Goal: Entertainment & Leisure: Browse casually

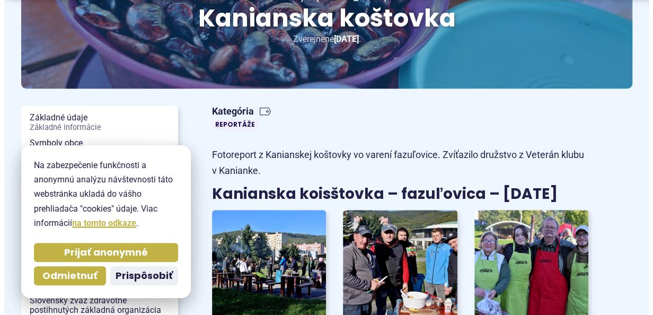
scroll to position [212, 0]
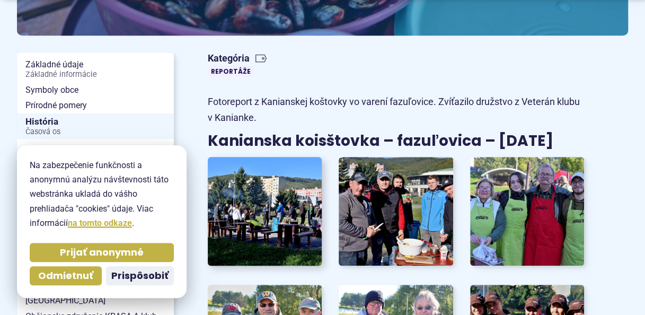
click at [277, 194] on img at bounding box center [265, 211] width 126 height 119
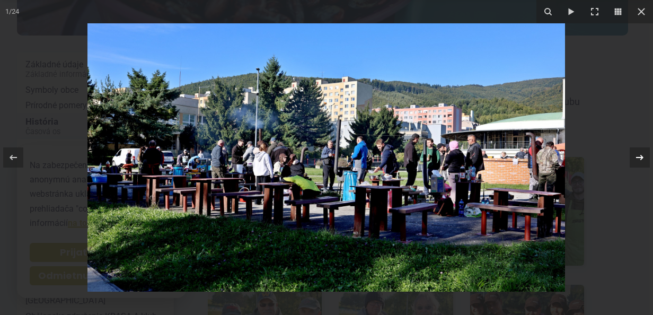
click at [641, 160] on icon at bounding box center [639, 157] width 13 height 13
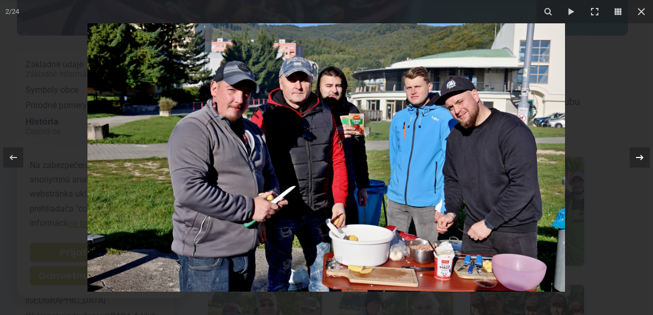
click at [641, 160] on div "2 / 24" at bounding box center [326, 157] width 653 height 315
click at [640, 160] on icon at bounding box center [639, 157] width 13 height 13
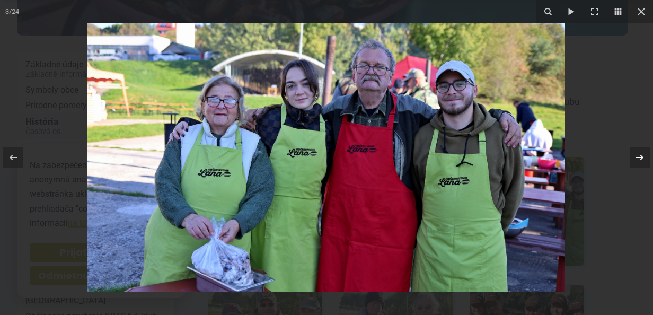
click at [640, 160] on div "3 / 24" at bounding box center [326, 157] width 653 height 315
click at [634, 157] on icon at bounding box center [639, 157] width 13 height 13
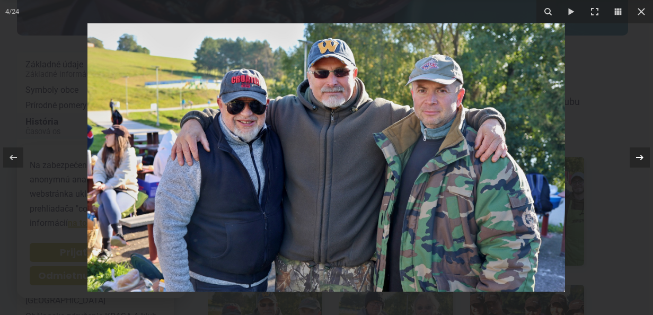
click at [634, 157] on div "4 / 24" at bounding box center [326, 157] width 653 height 315
click at [639, 157] on icon at bounding box center [639, 157] width 13 height 13
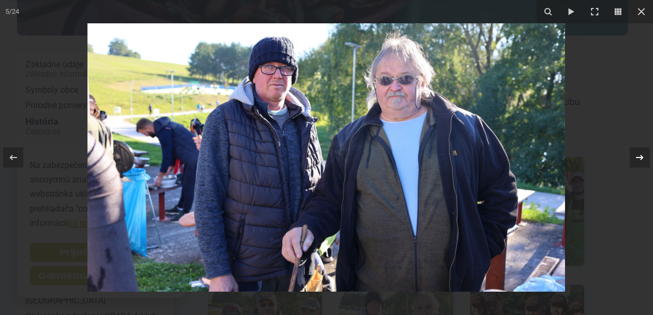
click at [639, 157] on div "5 / 24" at bounding box center [326, 157] width 653 height 315
click at [639, 157] on icon at bounding box center [639, 157] width 13 height 13
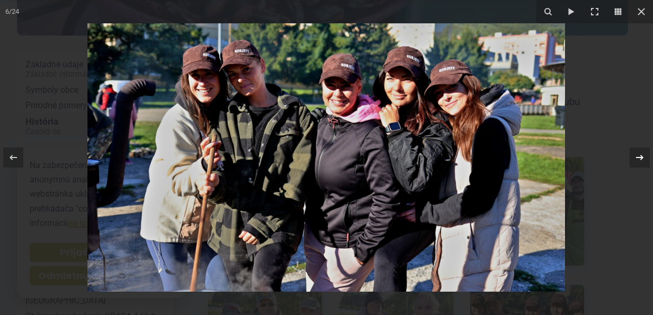
click at [639, 157] on icon at bounding box center [639, 157] width 13 height 13
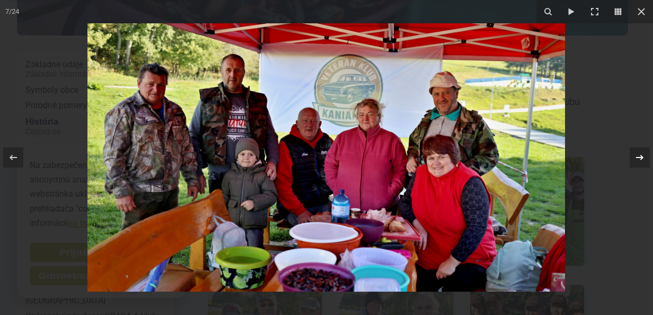
click at [637, 158] on icon at bounding box center [639, 157] width 13 height 13
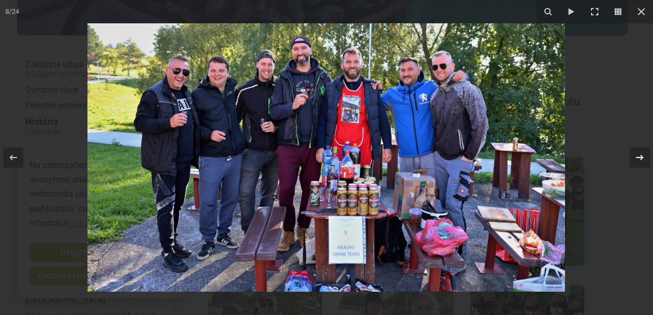
click at [637, 158] on div "8 / 24" at bounding box center [326, 157] width 653 height 315
click at [637, 158] on icon at bounding box center [639, 157] width 13 height 13
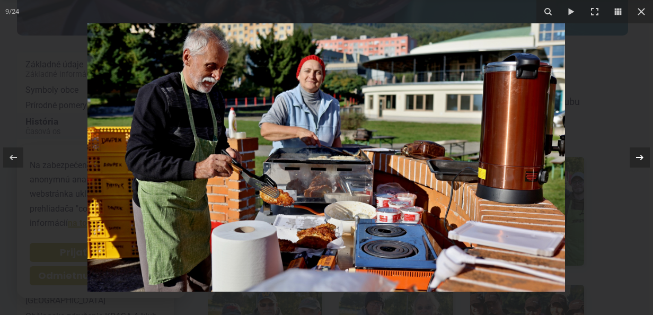
click at [637, 158] on icon at bounding box center [639, 157] width 13 height 13
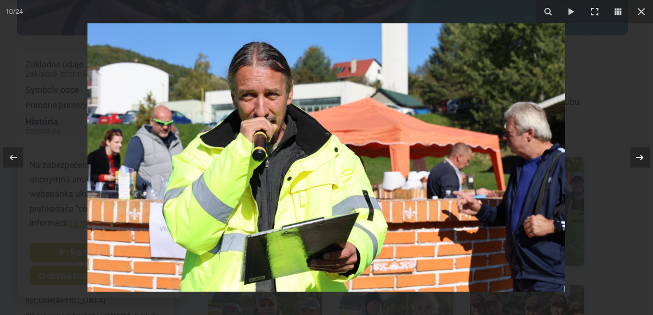
click at [637, 158] on icon at bounding box center [639, 157] width 13 height 13
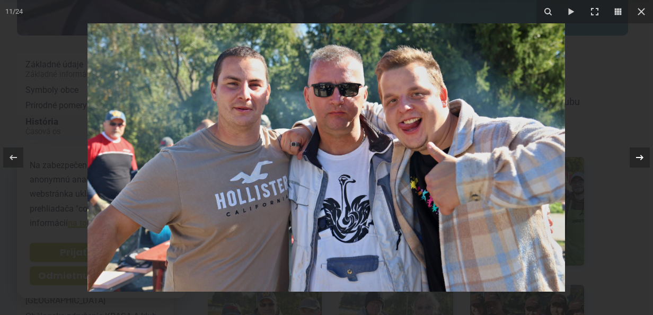
click at [637, 158] on icon at bounding box center [639, 157] width 13 height 13
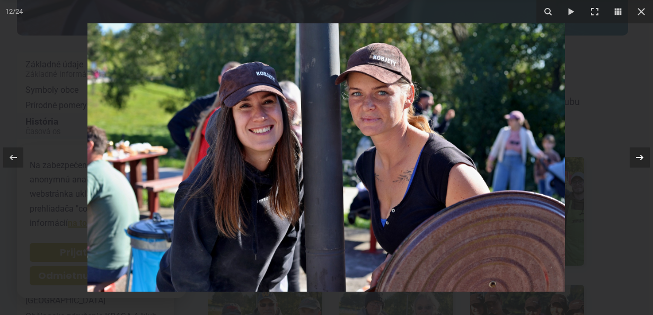
click at [637, 158] on icon at bounding box center [639, 157] width 13 height 13
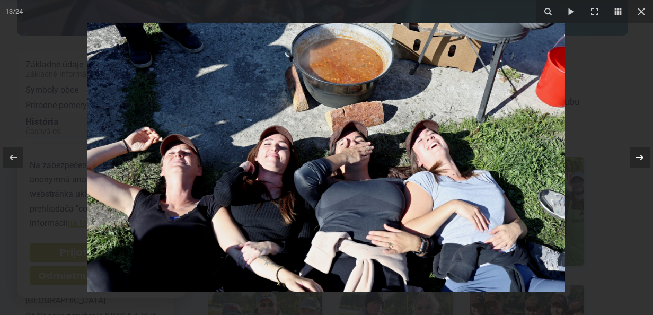
click at [637, 158] on icon at bounding box center [639, 157] width 13 height 13
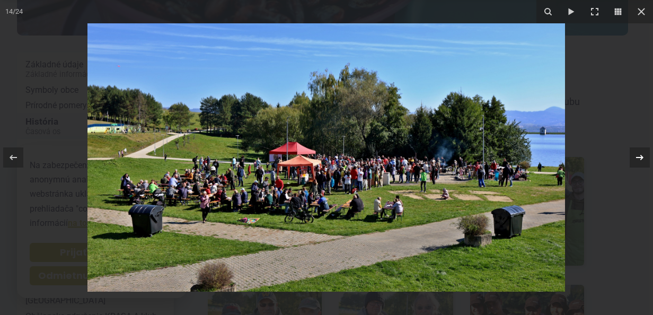
click at [637, 158] on icon at bounding box center [639, 157] width 13 height 13
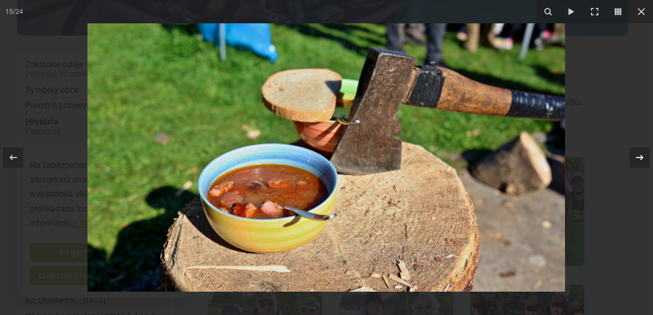
click at [637, 158] on icon at bounding box center [639, 157] width 13 height 13
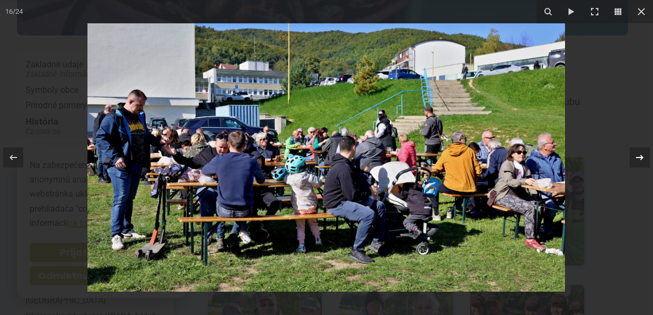
click at [637, 158] on div "16 / 24" at bounding box center [326, 157] width 653 height 315
click at [637, 158] on icon at bounding box center [639, 157] width 13 height 13
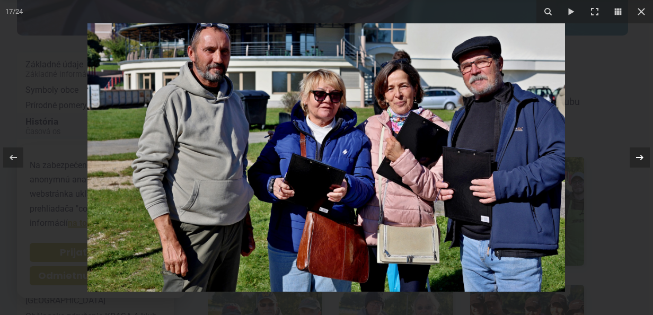
click at [637, 158] on icon at bounding box center [639, 157] width 13 height 13
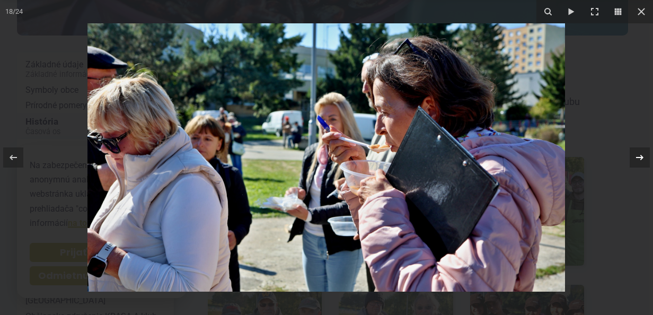
click at [637, 158] on icon at bounding box center [639, 157] width 13 height 13
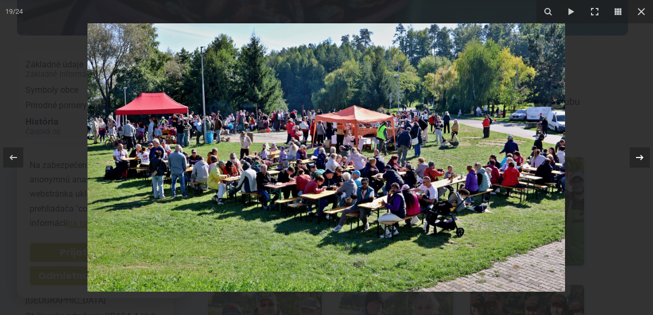
click at [637, 158] on icon at bounding box center [639, 157] width 13 height 13
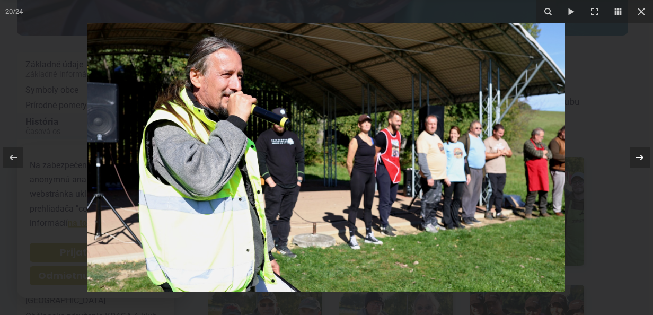
click at [637, 158] on icon at bounding box center [639, 157] width 13 height 13
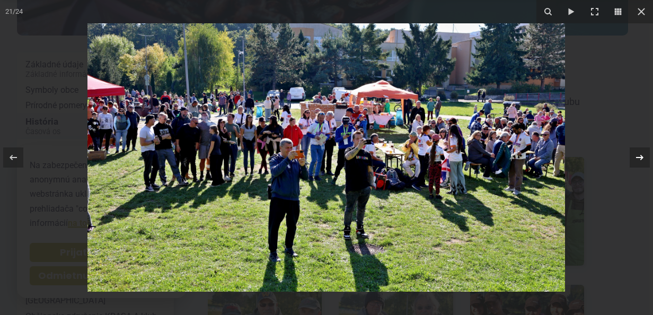
click at [637, 158] on icon at bounding box center [639, 157] width 13 height 13
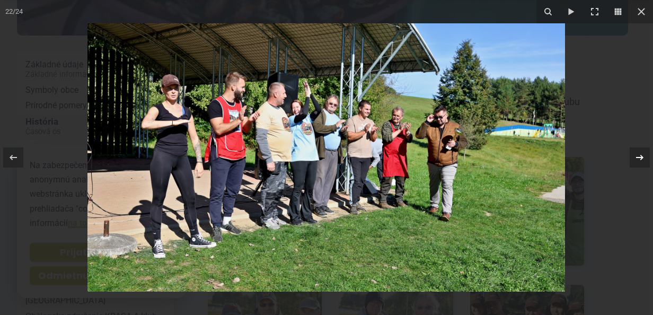
click at [637, 158] on div "22 / 24" at bounding box center [326, 157] width 653 height 315
click at [637, 158] on icon at bounding box center [639, 157] width 13 height 13
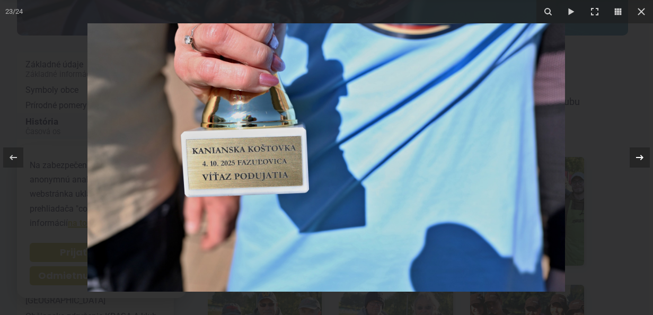
click at [637, 158] on div "23 / 24" at bounding box center [326, 157] width 653 height 315
click at [637, 158] on icon at bounding box center [639, 157] width 13 height 13
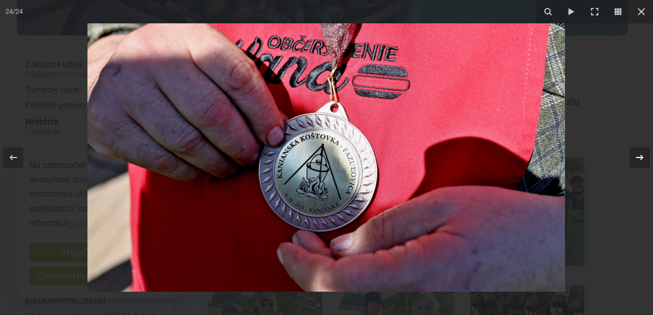
click at [637, 158] on icon at bounding box center [639, 157] width 13 height 13
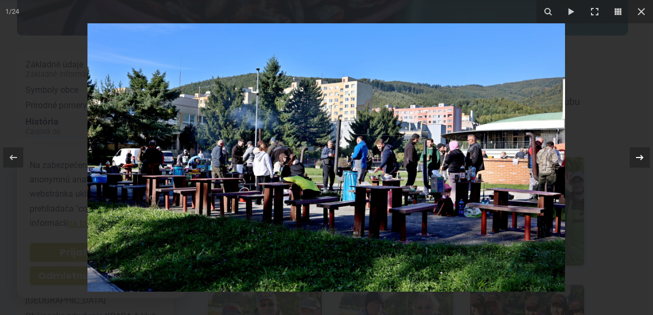
click at [637, 158] on icon at bounding box center [639, 157] width 13 height 13
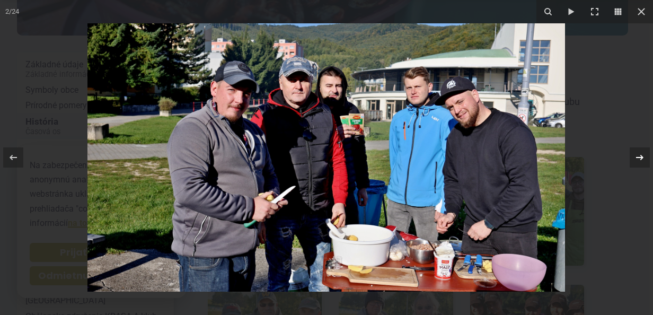
click at [637, 158] on icon at bounding box center [639, 157] width 13 height 13
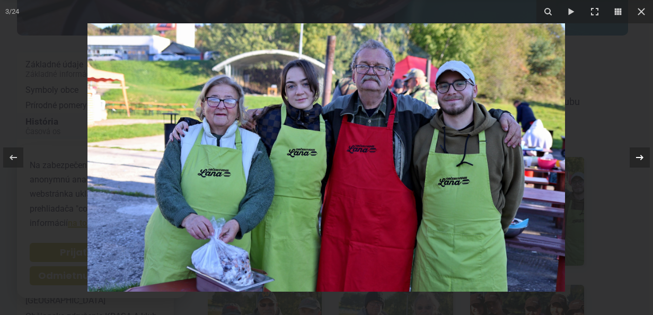
click at [637, 158] on icon at bounding box center [639, 157] width 13 height 13
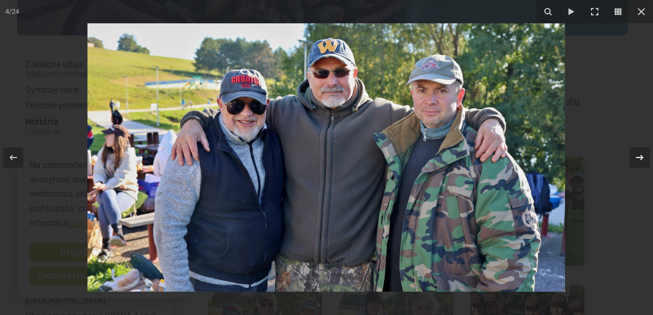
click at [637, 158] on icon at bounding box center [639, 157] width 13 height 13
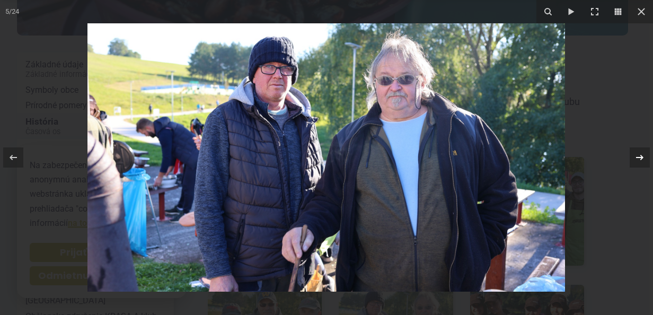
click at [637, 158] on icon at bounding box center [639, 157] width 13 height 13
